Goal: Task Accomplishment & Management: Complete application form

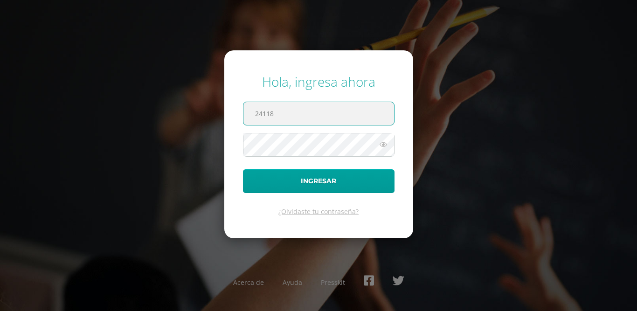
paste input "@"
type input "24118@lasallechiquimula.edu.gt"
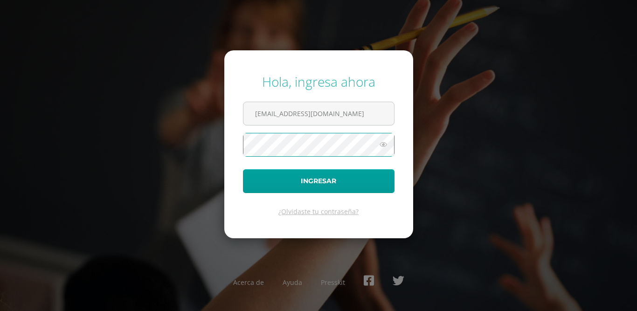
click at [384, 141] on icon at bounding box center [384, 144] width 12 height 11
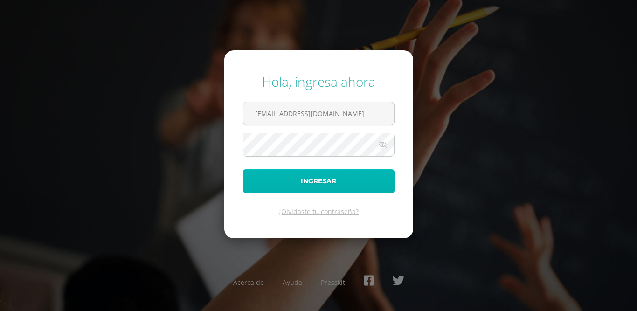
click at [287, 187] on button "Ingresar" at bounding box center [319, 181] width 152 height 24
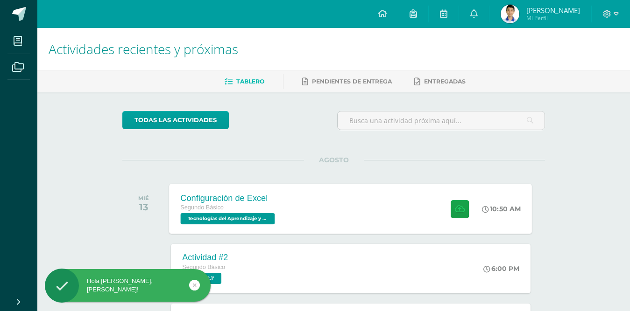
click at [276, 206] on div "Segundo Básico" at bounding box center [229, 208] width 97 height 10
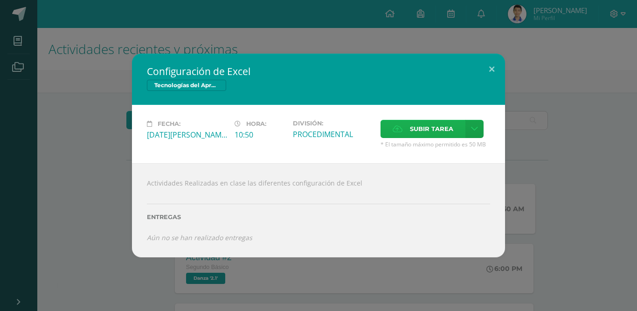
click at [411, 134] on span "Subir tarea" at bounding box center [431, 128] width 43 height 17
click at [0, 0] on input "Subir tarea" at bounding box center [0, 0] width 0 height 0
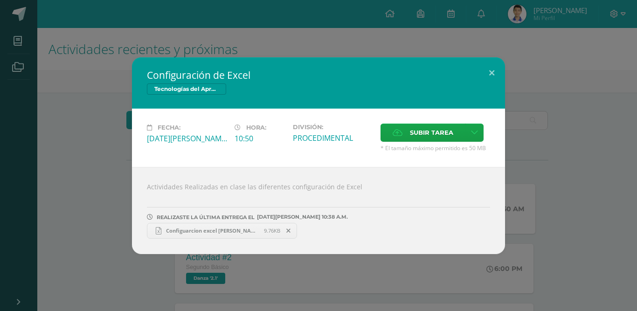
click at [156, 228] on icon at bounding box center [159, 230] width 6 height 7
click at [512, 136] on div "Configuración de Excel Tecnologías del Aprendizaje y la Comunicación Fecha: [DA…" at bounding box center [319, 155] width 630 height 197
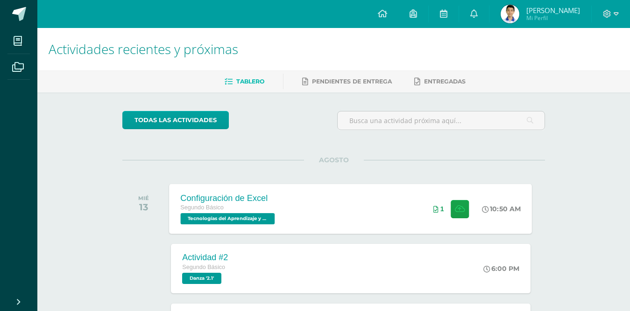
click at [373, 220] on div "Configuración de Excel Segundo Básico Tecnologías del Aprendizaje y la Comunica…" at bounding box center [350, 209] width 363 height 50
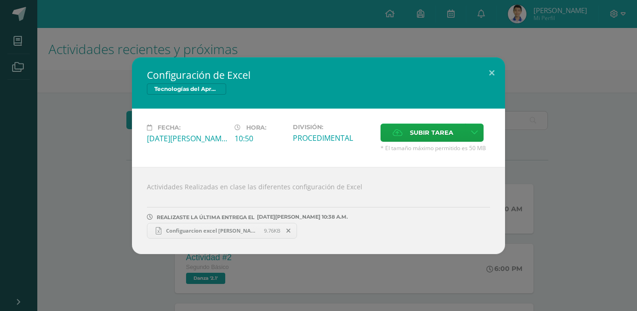
click at [244, 229] on span "Configuarcion excel [PERSON_NAME].xlsx" at bounding box center [212, 230] width 103 height 7
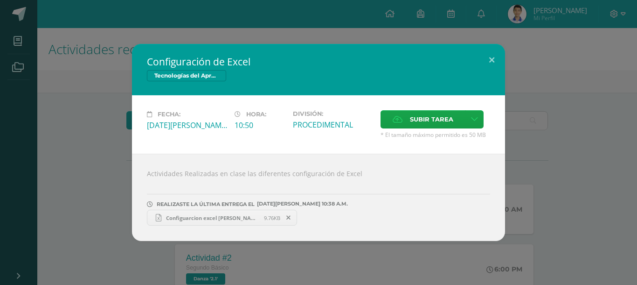
click at [566, 69] on div "Configuración de Excel Tecnologías del Aprendizaje y la Comunicación Fecha: [DA…" at bounding box center [319, 142] width 630 height 197
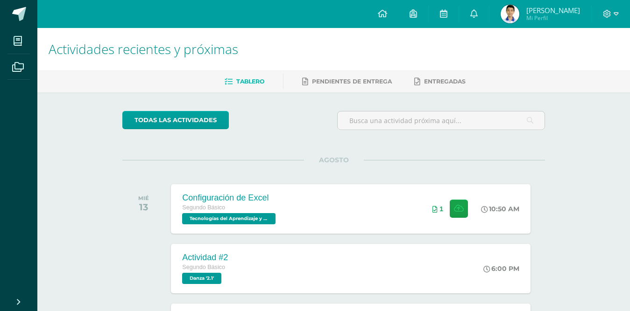
click at [627, 11] on div at bounding box center [610, 14] width 38 height 28
click at [615, 12] on icon at bounding box center [615, 14] width 5 height 8
click at [595, 68] on link "Cerrar sesión" at bounding box center [582, 64] width 74 height 14
